Goal: Transaction & Acquisition: Purchase product/service

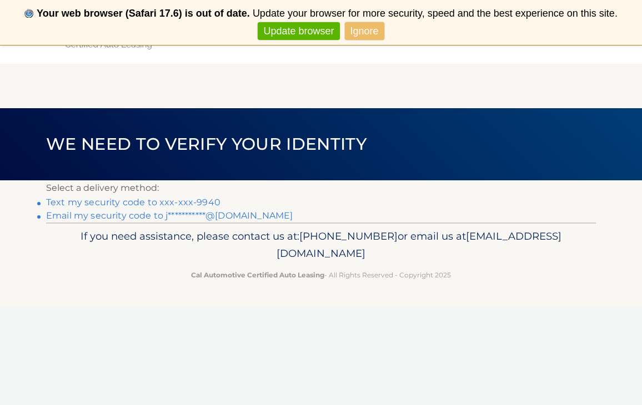
click at [209, 204] on link "Text my security code to xxx-xxx-9940" at bounding box center [133, 202] width 174 height 11
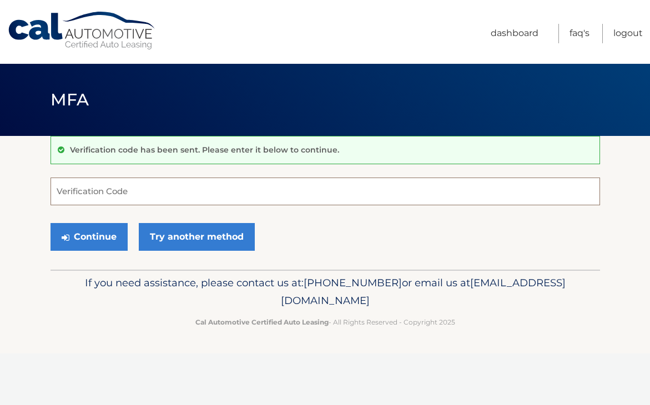
click at [181, 196] on input "Verification Code" at bounding box center [325, 192] width 549 height 28
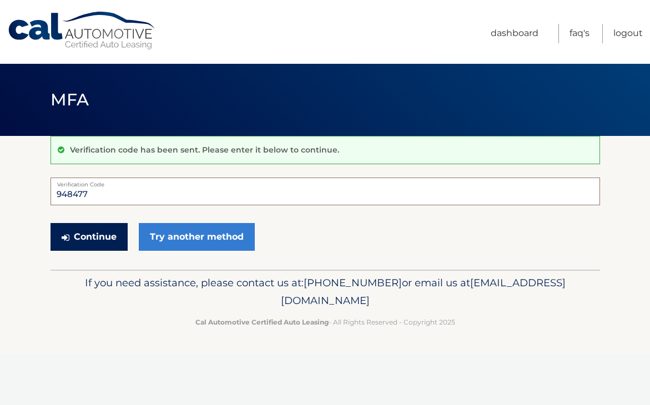
type input "948477"
click at [93, 235] on button "Continue" at bounding box center [89, 237] width 77 height 28
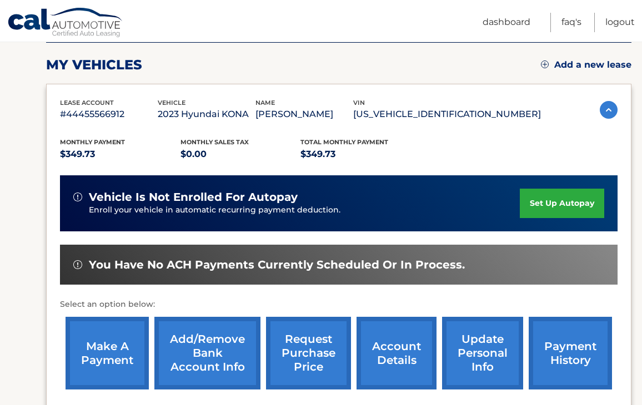
scroll to position [158, 0]
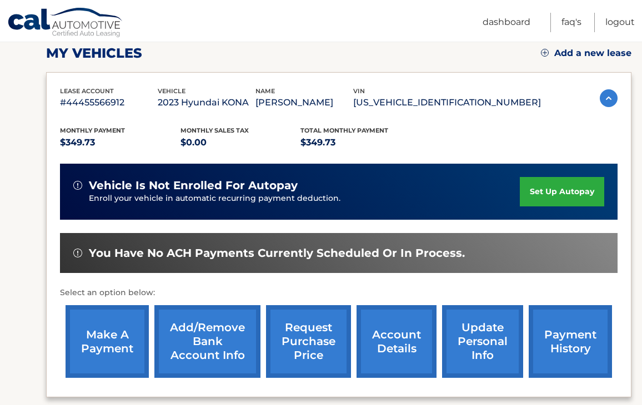
click at [112, 337] on link "make a payment" at bounding box center [106, 341] width 83 height 73
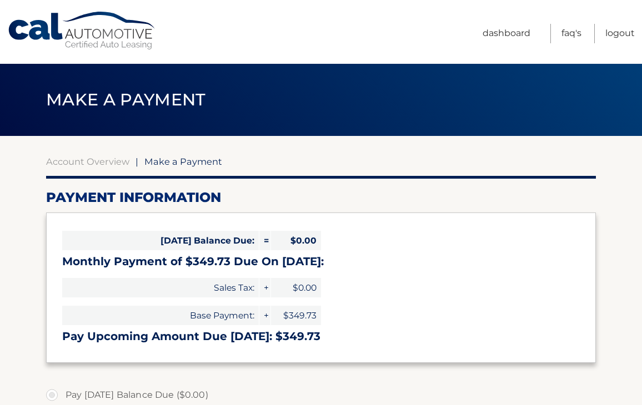
select select "OTlkMjQzOGUtNTMyNS00YjIyLTk0NzctNjJmZDYxNjY2YTA1"
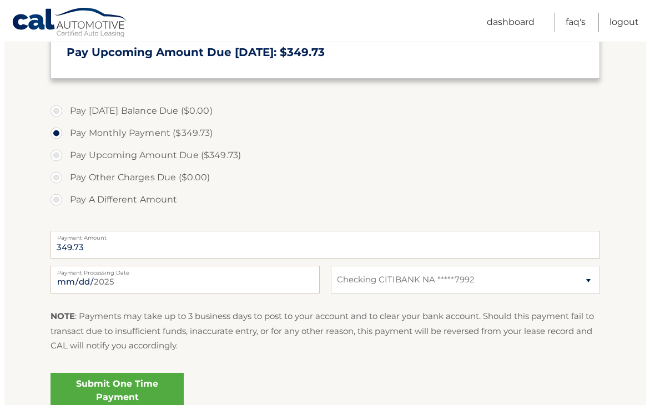
scroll to position [315, 0]
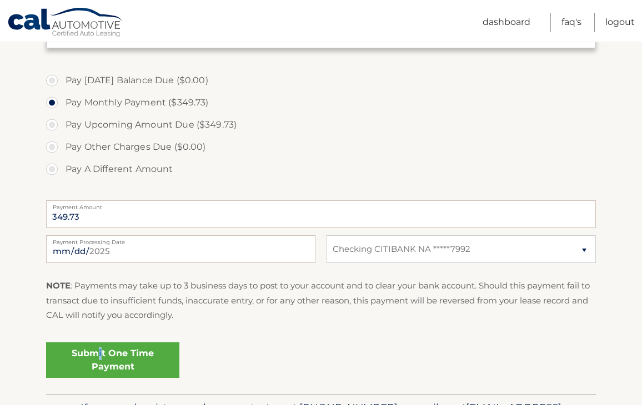
click at [101, 355] on link "Submit One Time Payment" at bounding box center [112, 360] width 133 height 36
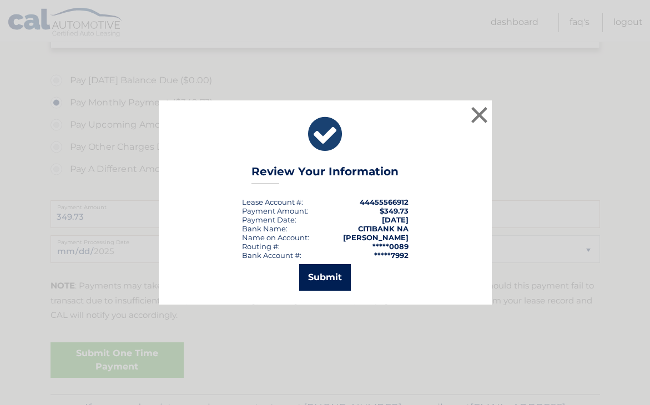
click at [325, 282] on button "Submit" at bounding box center [325, 277] width 52 height 27
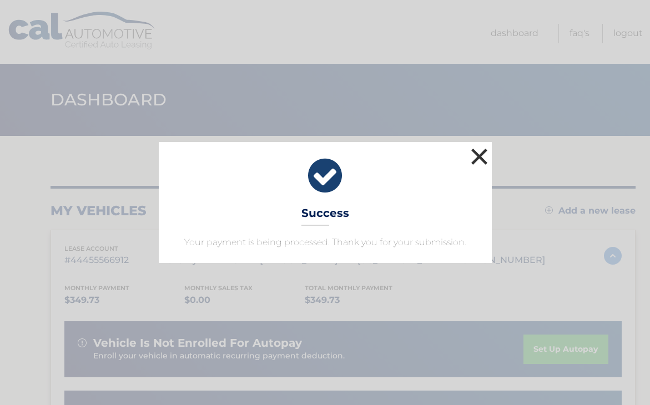
click at [478, 158] on button "×" at bounding box center [479, 156] width 22 height 22
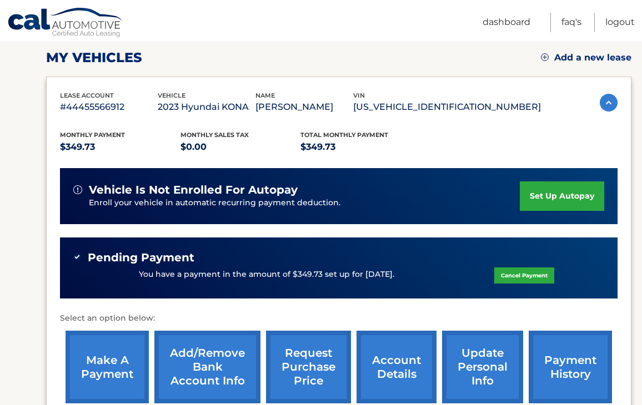
scroll to position [24, 0]
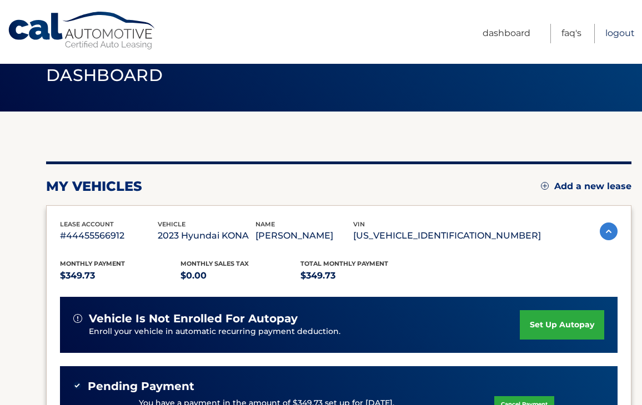
click at [614, 34] on link "Logout" at bounding box center [619, 33] width 29 height 19
